Goal: Information Seeking & Learning: Learn about a topic

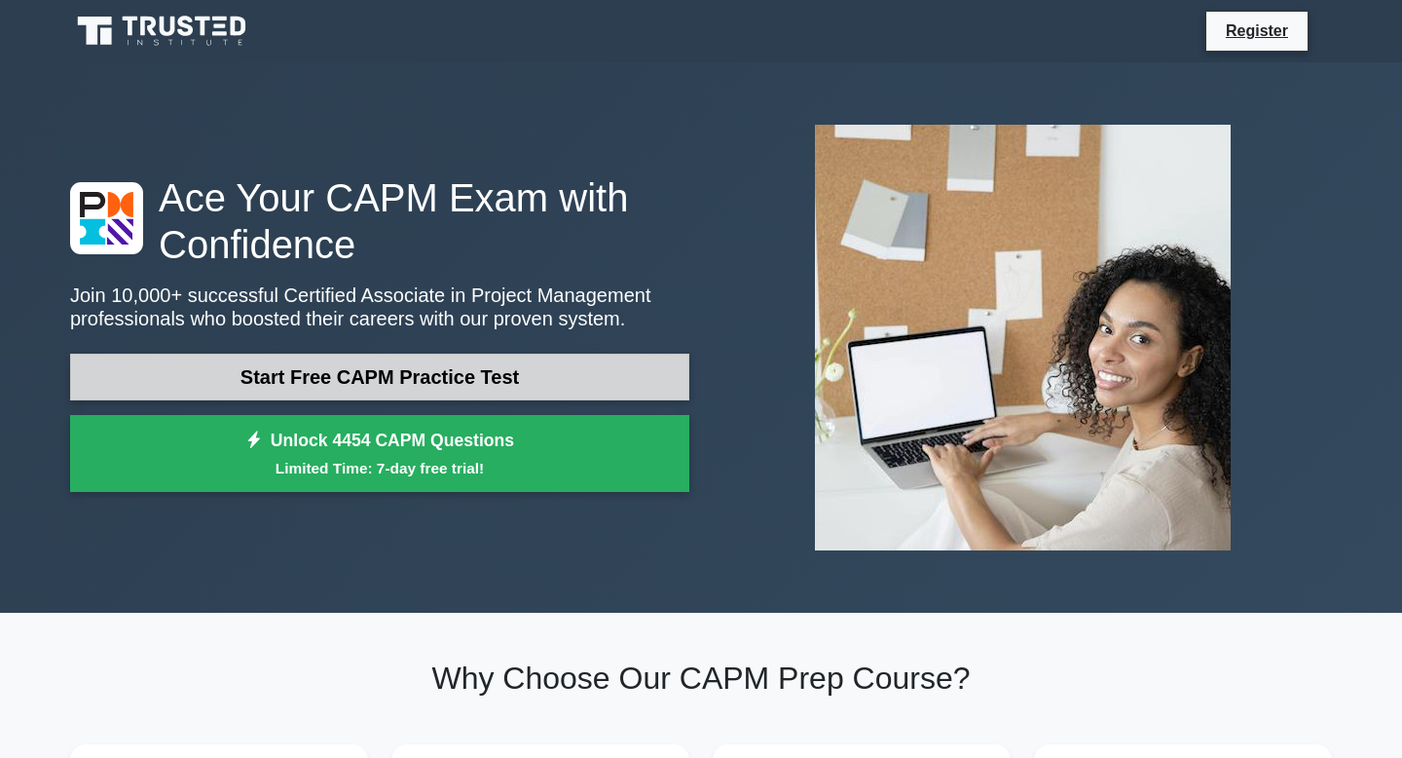
click at [392, 372] on link "Start Free CAPM Practice Test" at bounding box center [379, 376] width 619 height 47
click at [468, 374] on link "Start Free CAPM Practice Test" at bounding box center [379, 376] width 619 height 47
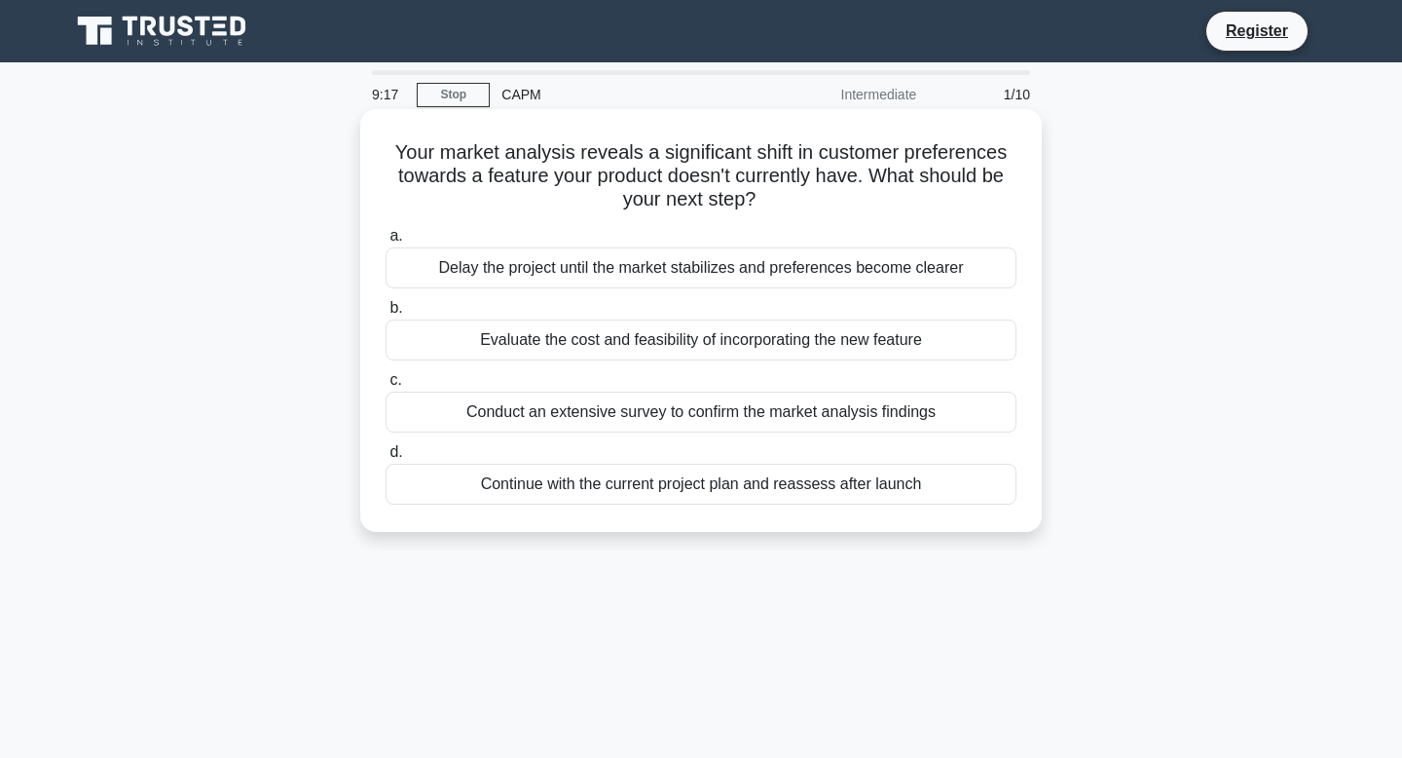
click at [667, 342] on div "Evaluate the cost and feasibility of incorporating the new feature" at bounding box center [701, 339] width 631 height 41
click at [386, 315] on input "b. Evaluate the cost and feasibility of incorporating the new feature" at bounding box center [386, 308] width 0 height 13
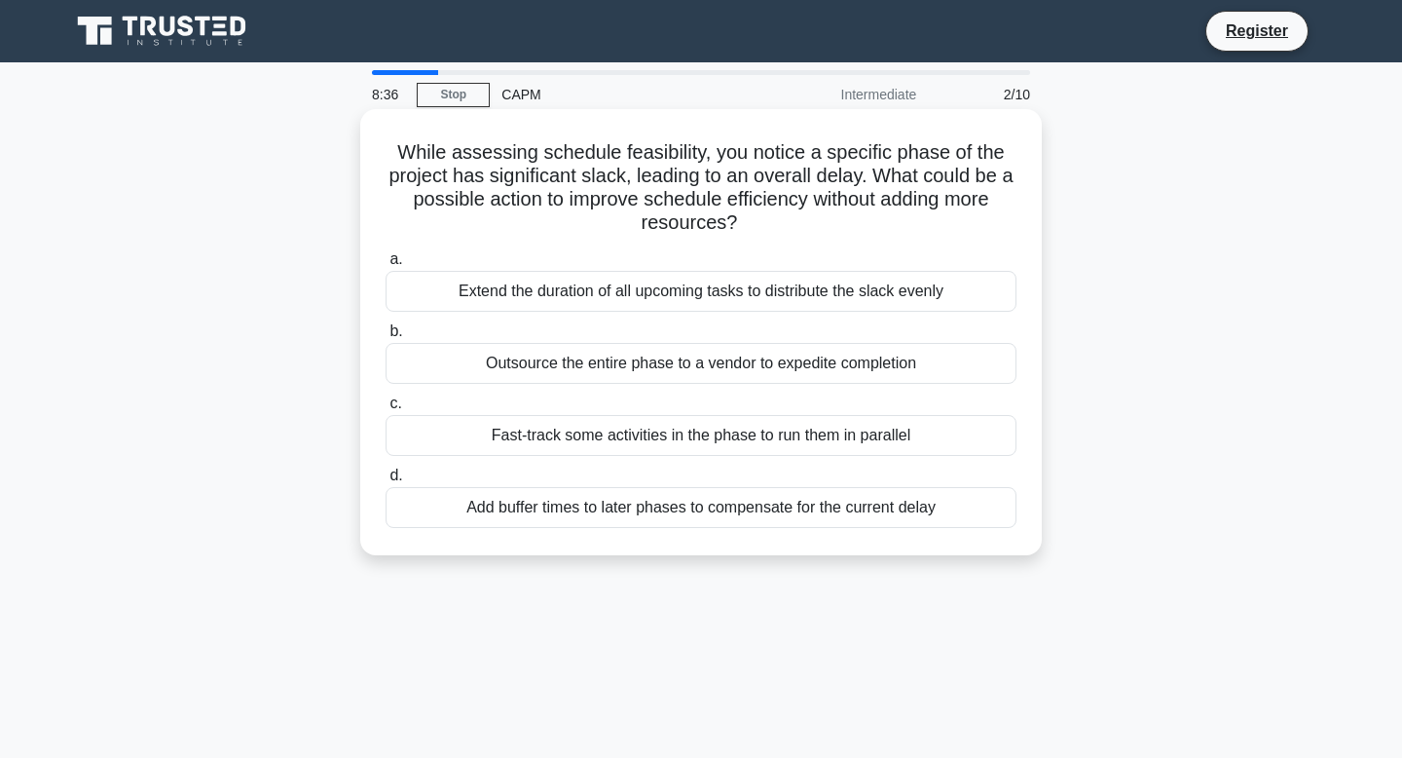
click at [697, 297] on div "Extend the duration of all upcoming tasks to distribute the slack evenly" at bounding box center [701, 291] width 631 height 41
click at [386, 266] on input "a. Extend the duration of all upcoming tasks to distribute the slack evenly" at bounding box center [386, 259] width 0 height 13
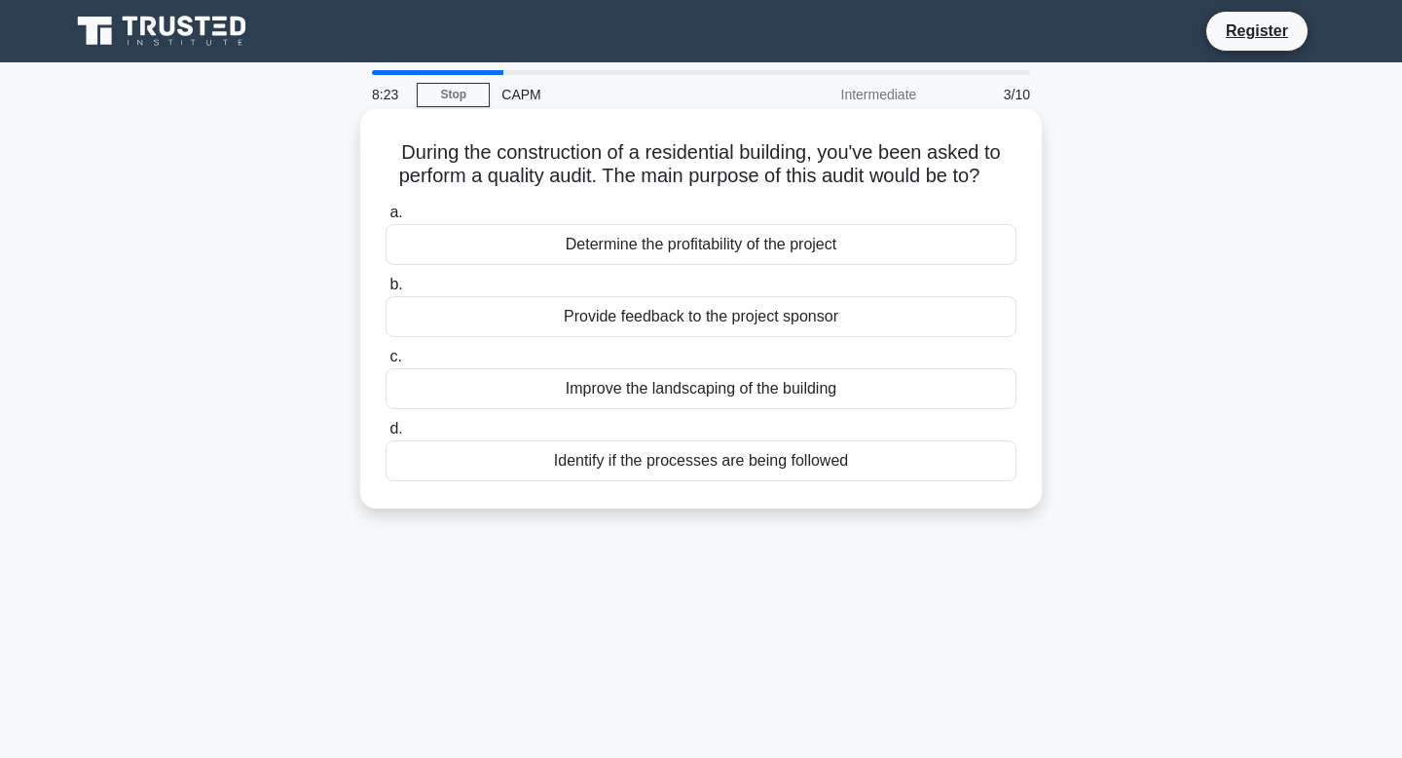
click at [722, 241] on div "Determine the profitability of the project" at bounding box center [701, 244] width 631 height 41
click at [386, 219] on input "a. Determine the profitability of the project" at bounding box center [386, 212] width 0 height 13
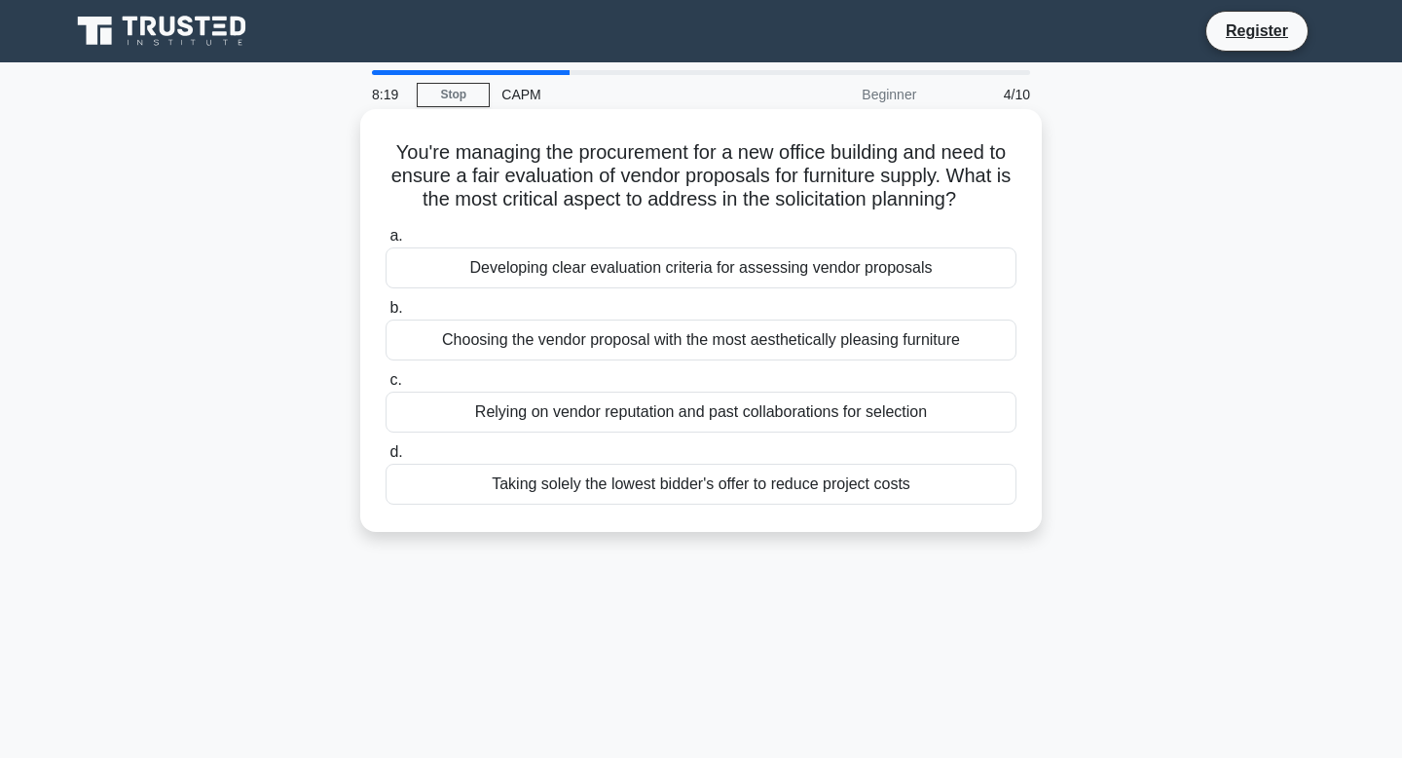
click at [604, 273] on div "Developing clear evaluation criteria for assessing vendor proposals" at bounding box center [701, 267] width 631 height 41
click at [386, 242] on input "a. Developing clear evaluation criteria for assessing vendor proposals" at bounding box center [386, 236] width 0 height 13
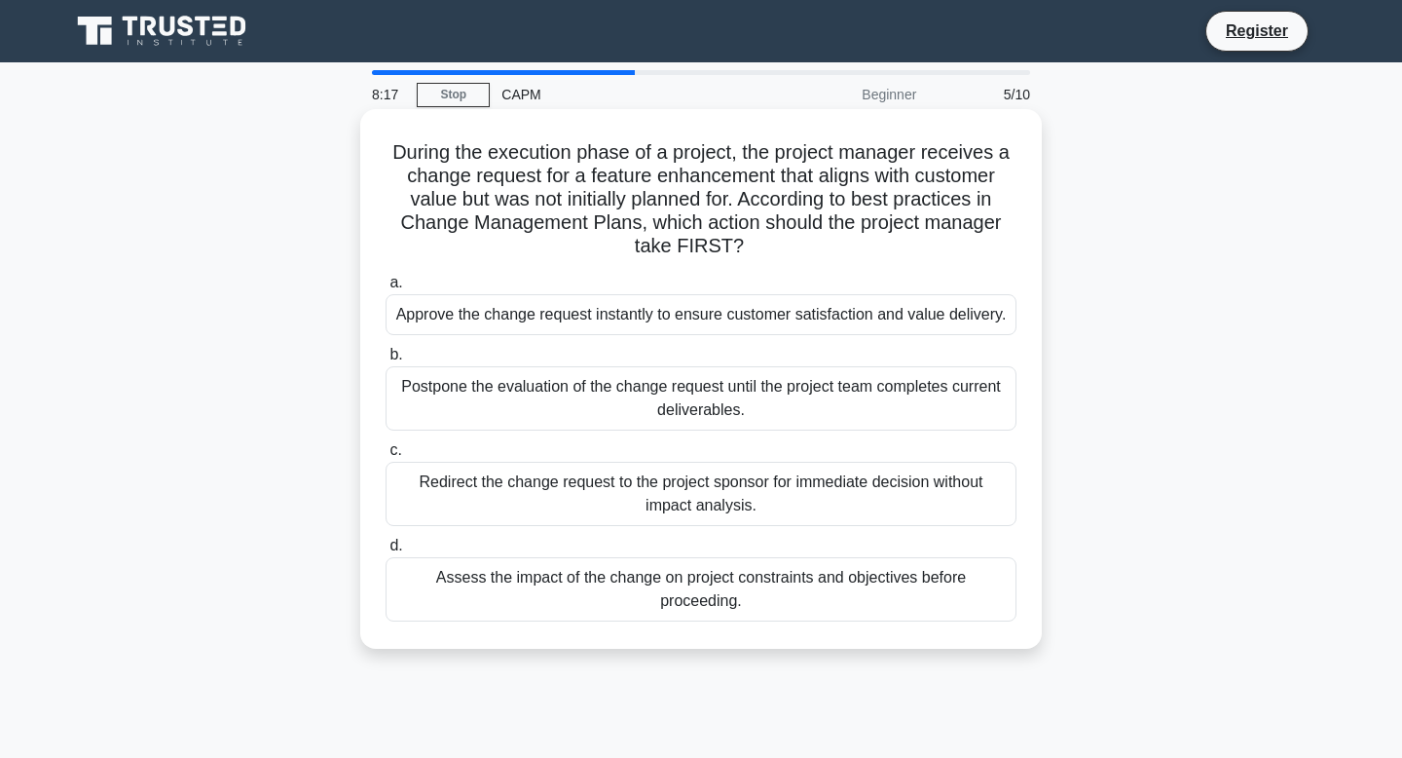
click at [650, 389] on div "Postpone the evaluation of the change request until the project team completes …" at bounding box center [701, 398] width 631 height 64
click at [386, 361] on input "b. Postpone the evaluation of the change request until the project team complet…" at bounding box center [386, 355] width 0 height 13
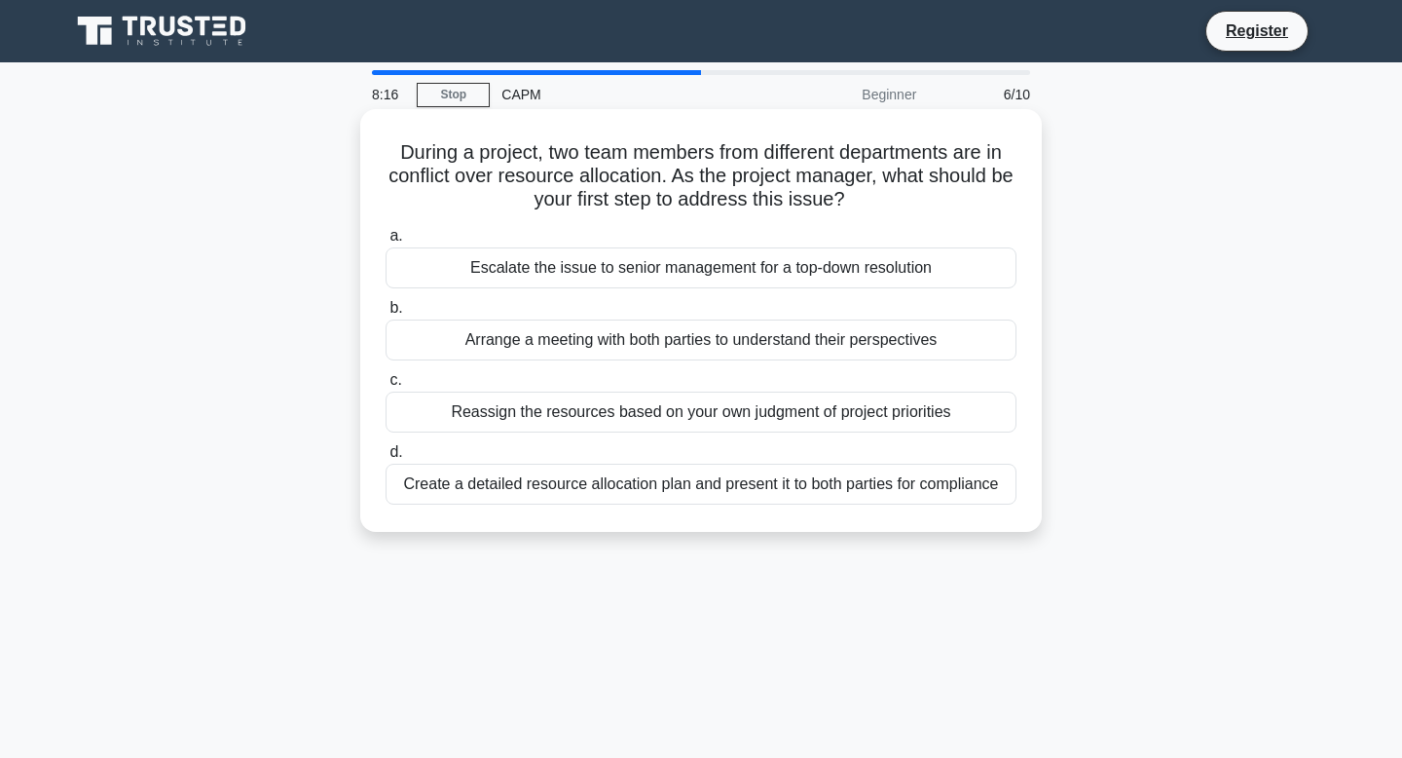
click at [605, 411] on div "Reassign the resources based on your own judgment of project priorities" at bounding box center [701, 411] width 631 height 41
click at [386, 387] on input "c. Reassign the resources based on your own judgment of project priorities" at bounding box center [386, 380] width 0 height 13
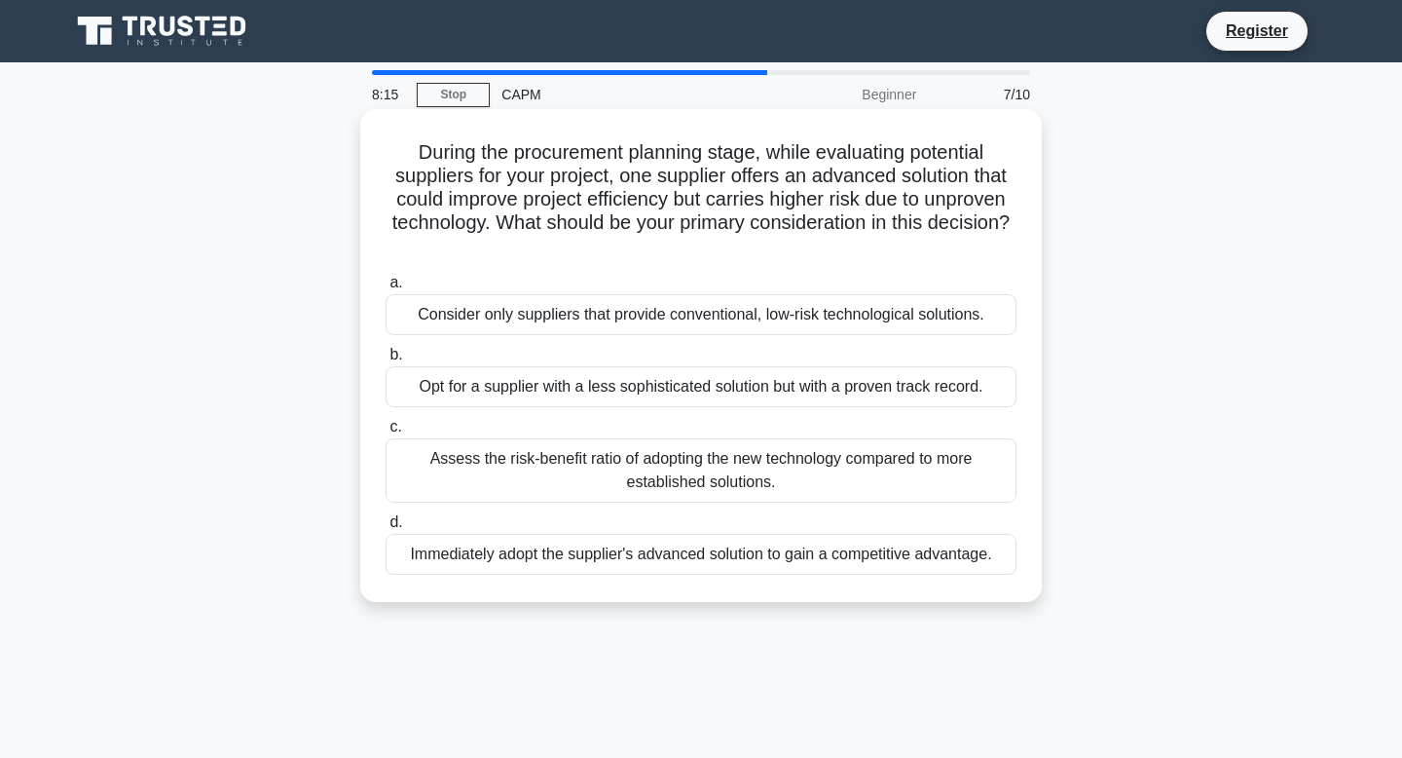
click at [716, 553] on div "Immediately adopt the supplier's advanced solution to gain a competitive advant…" at bounding box center [701, 554] width 631 height 41
click at [386, 529] on input "d. Immediately adopt the supplier's advanced solution to gain a competitive adv…" at bounding box center [386, 522] width 0 height 13
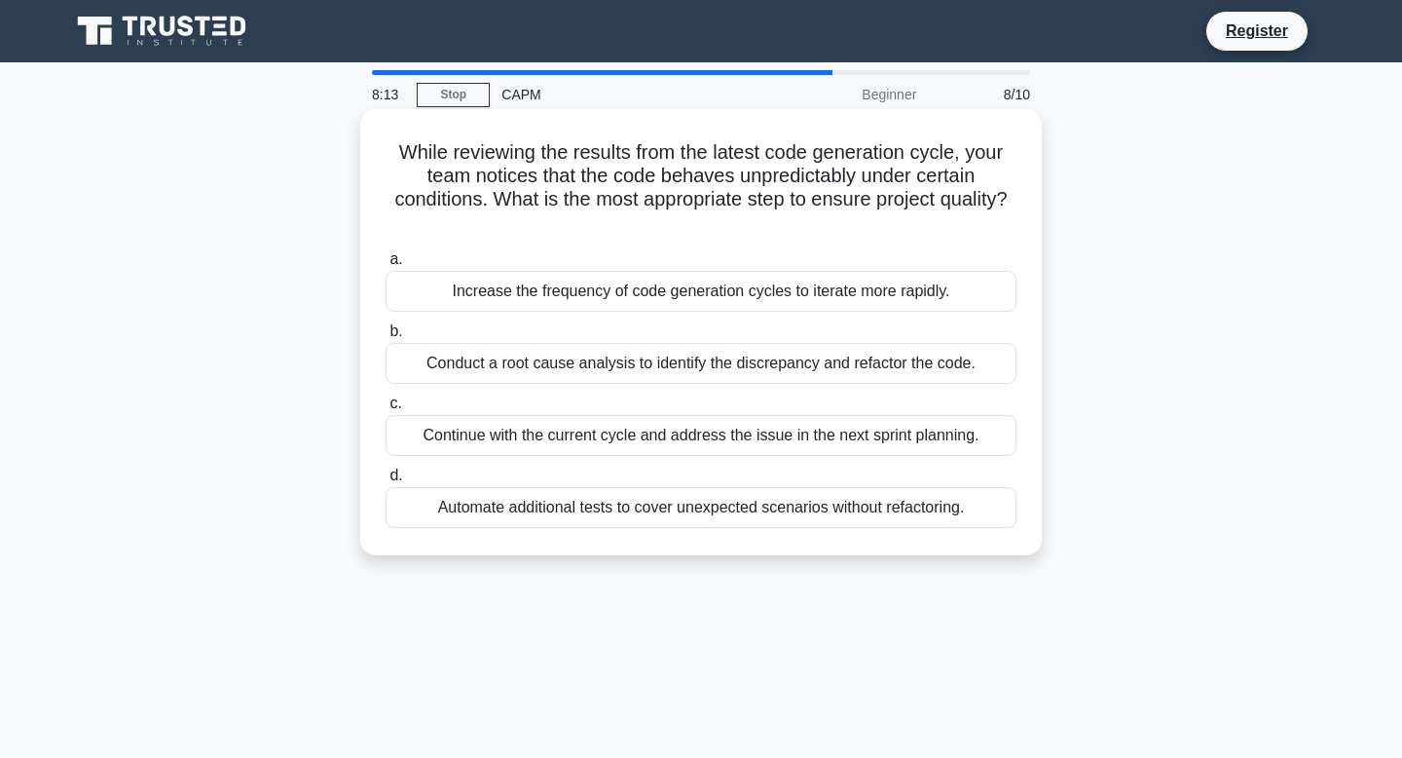
click at [739, 284] on div "Increase the frequency of code generation cycles to iterate more rapidly." at bounding box center [701, 291] width 631 height 41
click at [386, 266] on input "a. Increase the frequency of code generation cycles to iterate more rapidly." at bounding box center [386, 259] width 0 height 13
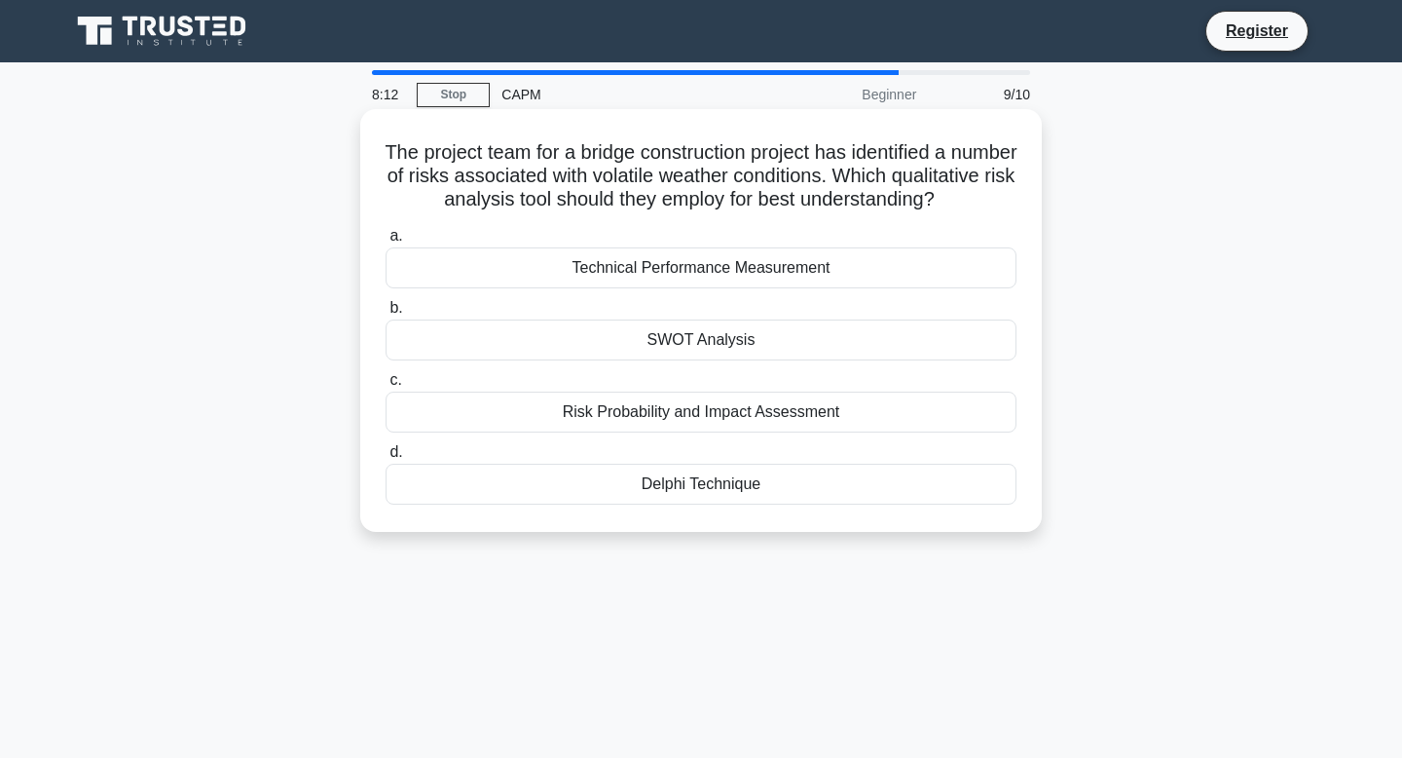
click at [670, 360] on div "SWOT Analysis" at bounding box center [701, 339] width 631 height 41
click at [386, 315] on input "b. SWOT Analysis" at bounding box center [386, 308] width 0 height 13
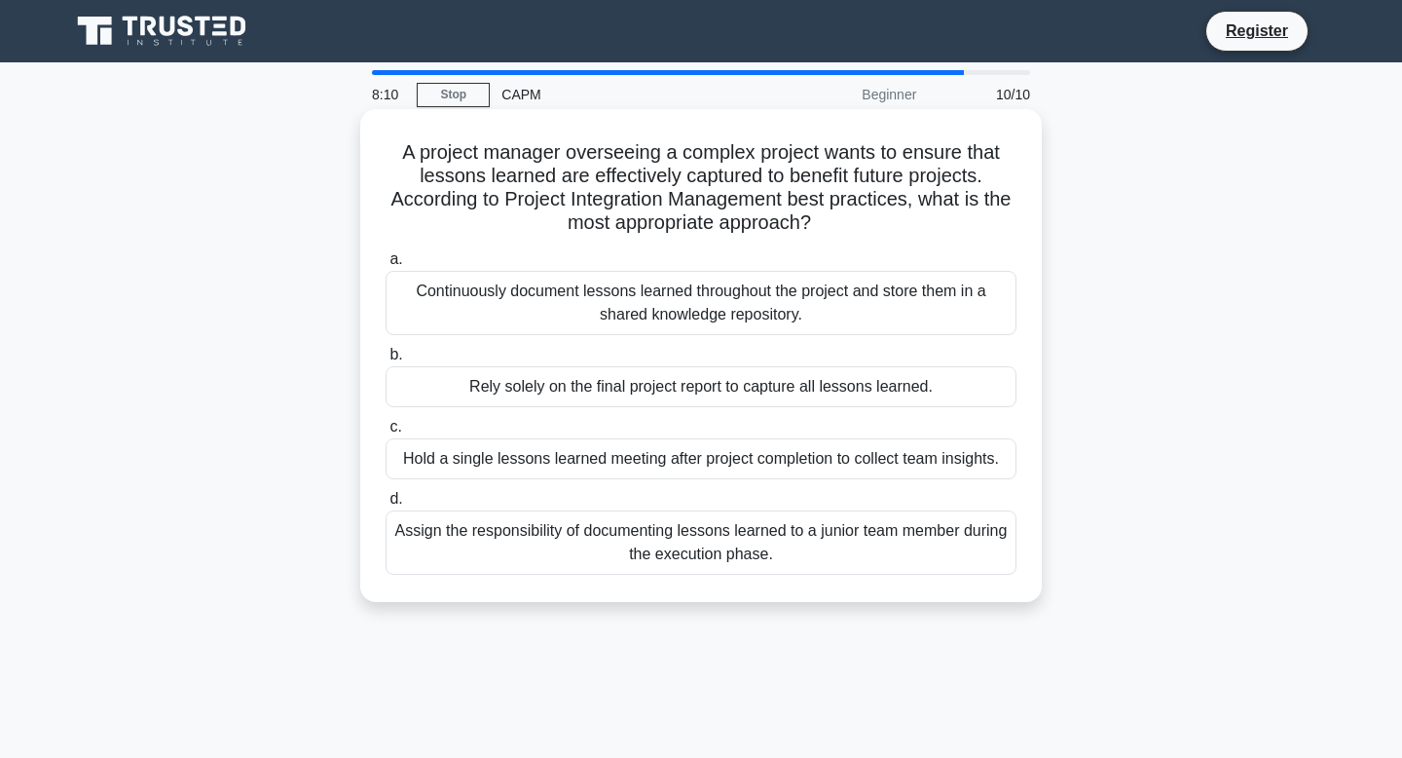
click at [696, 388] on div "Rely solely on the final project report to capture all lessons learned." at bounding box center [701, 386] width 631 height 41
click at [386, 361] on input "b. Rely solely on the final project report to capture all lessons learned." at bounding box center [386, 355] width 0 height 13
